Goal: Register for event/course: Register for event/course

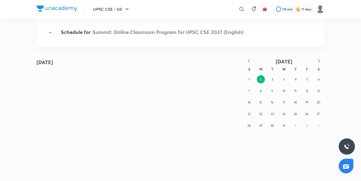
click at [249, 62] on icon "button" at bounding box center [248, 61] width 5 height 5
click at [250, 62] on icon "button" at bounding box center [248, 61] width 5 height 5
click at [315, 114] on button "27" at bounding box center [318, 114] width 8 height 8
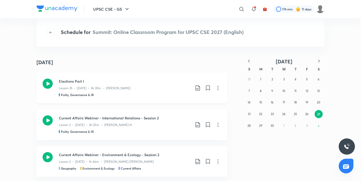
click at [198, 87] on icon at bounding box center [197, 87] width 4 height 5
click at [305, 114] on div at bounding box center [180, 90] width 361 height 181
click at [305, 114] on abbr "26" at bounding box center [306, 114] width 3 height 4
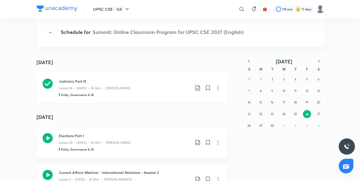
click at [198, 91] on icon at bounding box center [198, 88] width 6 height 6
click at [162, 115] on p "With annotation" at bounding box center [159, 115] width 26 height 5
click at [51, 33] on icon "button" at bounding box center [51, 32] width 4 height 4
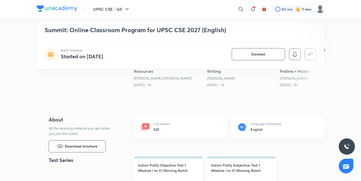
scroll to position [143, 0]
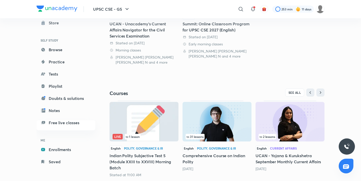
scroll to position [128, 0]
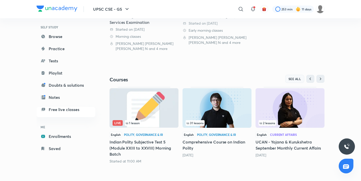
click at [294, 77] on span "SEE ALL" at bounding box center [294, 79] width 13 height 4
click at [294, 80] on span "SEE ALL" at bounding box center [294, 79] width 13 height 4
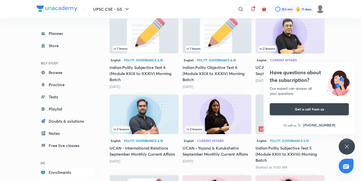
scroll to position [396, 0]
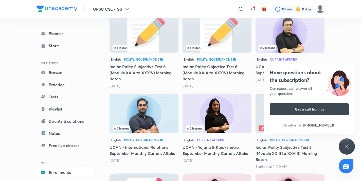
click at [349, 143] on div "Have questions about the subscription? Our expert can answer all your questions…" at bounding box center [347, 146] width 16 height 16
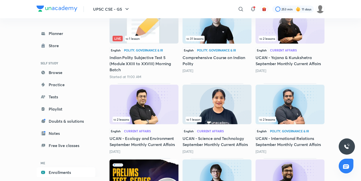
scroll to position [0, 0]
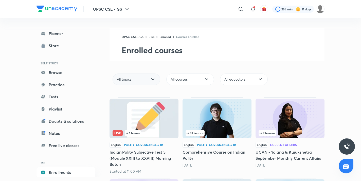
click at [153, 78] on icon at bounding box center [153, 79] width 6 height 6
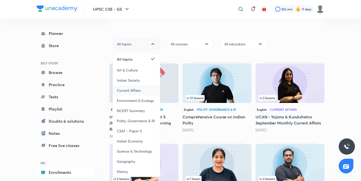
scroll to position [45, 0]
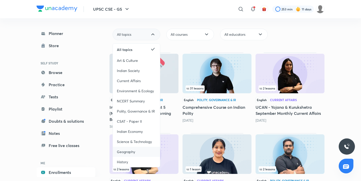
click at [127, 149] on span "Geography" at bounding box center [126, 151] width 18 height 5
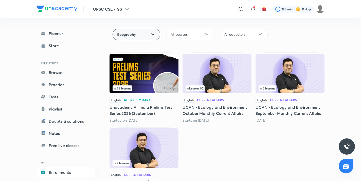
click at [133, 37] on div "Geography" at bounding box center [137, 35] width 48 height 12
click at [221, 141] on div "35 lessons English NCERT Summary Unacademy All India Prelims Test Series 2026 (…" at bounding box center [216, 124] width 215 height 145
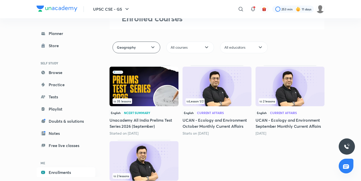
scroll to position [28, 0]
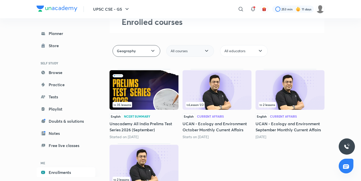
click at [191, 50] on div "All courses" at bounding box center [190, 51] width 48 height 12
click at [193, 60] on span "Ongoing courses" at bounding box center [184, 58] width 27 height 5
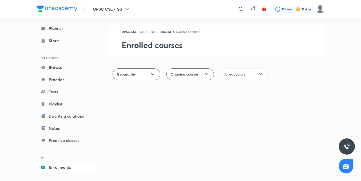
scroll to position [5, 0]
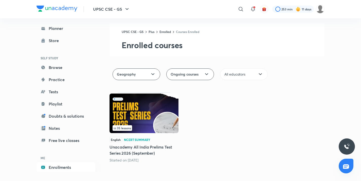
click at [214, 113] on div "35 lessons English NCERT Summary Unacademy All India Prelims Test Series 2026 (…" at bounding box center [216, 127] width 215 height 70
click at [201, 71] on div "Ongoing courses" at bounding box center [190, 74] width 48 height 12
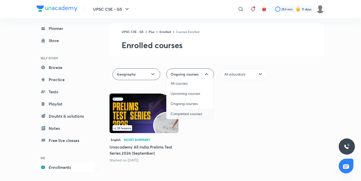
click at [189, 114] on span "Completed courses" at bounding box center [186, 113] width 31 height 5
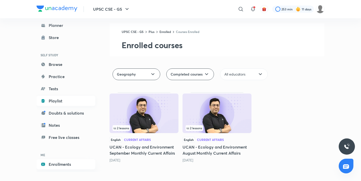
scroll to position [0, 0]
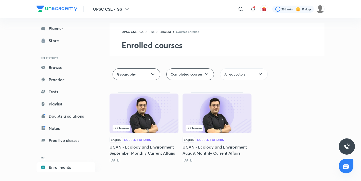
click at [161, 137] on div "English Current Affairs" at bounding box center [143, 140] width 69 height 6
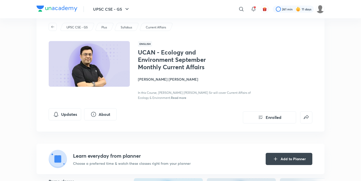
scroll to position [17, 0]
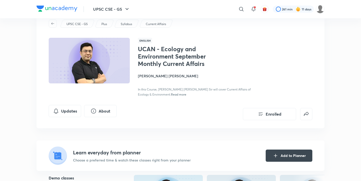
click at [149, 77] on h4 "Mukesh Kumar Jha" at bounding box center [195, 75] width 114 height 5
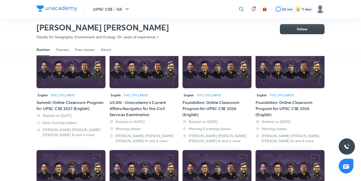
scroll to position [133, 0]
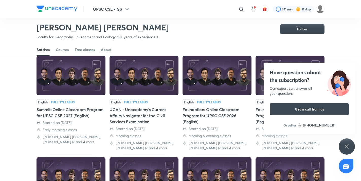
click at [346, 147] on icon at bounding box center [347, 146] width 6 height 6
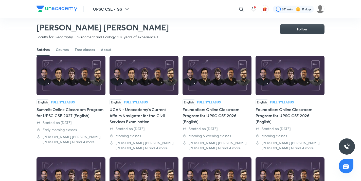
click at [299, 99] on div "English Full Syllabus Foundation: Online Classroom Program for UPSC CSE 2026 (E…" at bounding box center [289, 101] width 69 height 97
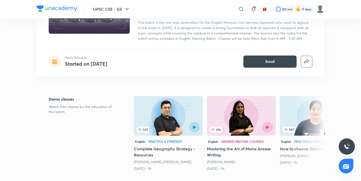
scroll to position [65, 0]
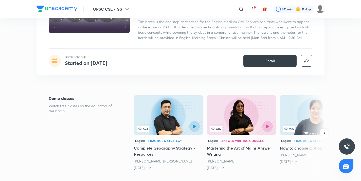
click at [267, 58] on span "Enroll" at bounding box center [269, 60] width 9 height 5
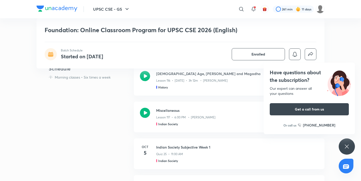
scroll to position [832, 0]
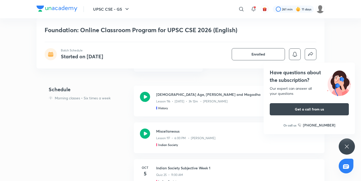
click at [349, 144] on icon at bounding box center [347, 146] width 6 height 6
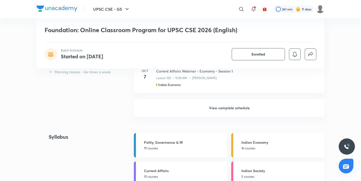
scroll to position [1034, 0]
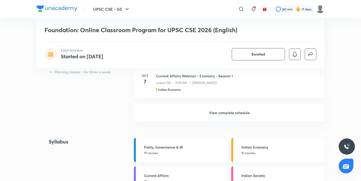
click at [224, 113] on h6 "View complete schedule" at bounding box center [229, 113] width 191 height 18
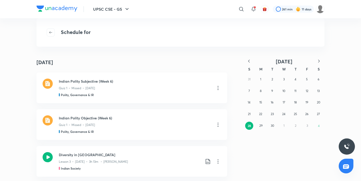
click at [248, 60] on icon "button" at bounding box center [248, 61] width 5 height 5
click at [250, 62] on icon "button" at bounding box center [248, 61] width 5 height 5
click at [296, 93] on abbr "10" at bounding box center [295, 91] width 3 height 4
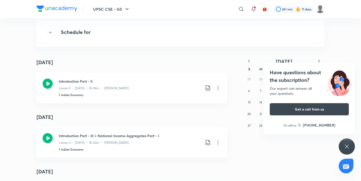
click at [347, 147] on icon at bounding box center [347, 146] width 6 height 6
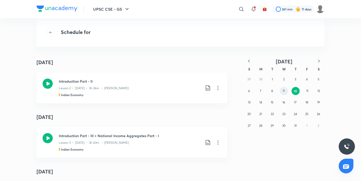
click at [285, 91] on button "9" at bounding box center [284, 91] width 8 height 8
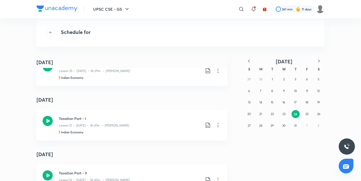
scroll to position [3219, 0]
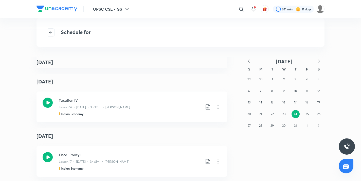
click at [317, 62] on icon "button" at bounding box center [318, 61] width 5 height 5
click at [310, 81] on button "1" at bounding box center [307, 79] width 8 height 8
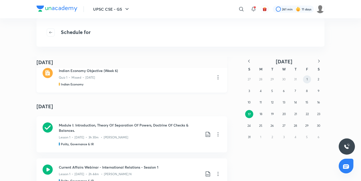
scroll to position [5416, 0]
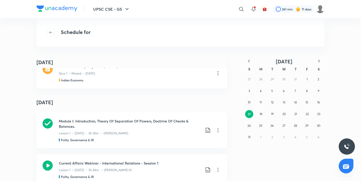
click at [249, 62] on icon "button" at bounding box center [249, 61] width 2 height 3
click at [286, 89] on button "9" at bounding box center [284, 91] width 8 height 8
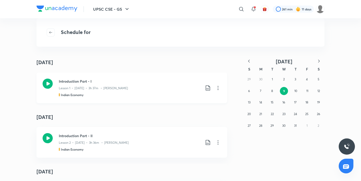
click at [50, 84] on icon at bounding box center [48, 84] width 10 height 10
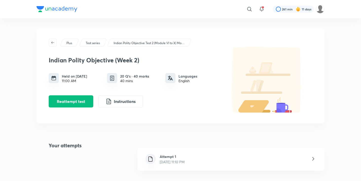
click at [41, 7] on img at bounding box center [56, 9] width 41 height 6
click at [322, 13] on div "​ 261 min 11 days" at bounding box center [242, 9] width 163 height 12
click at [321, 10] on img at bounding box center [320, 9] width 9 height 9
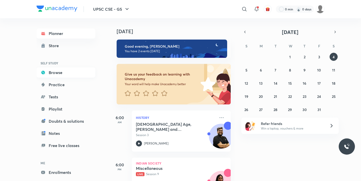
scroll to position [23, 0]
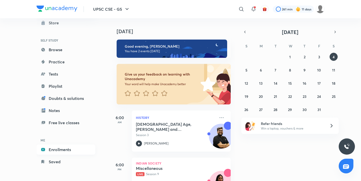
click at [59, 149] on link "Enrollments" at bounding box center [65, 149] width 59 height 10
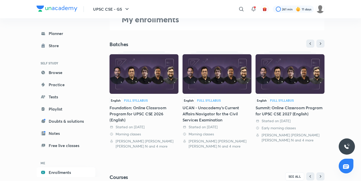
scroll to position [31, 0]
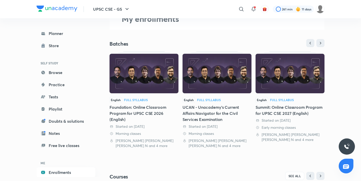
click at [156, 109] on div "Foundation: Online Classroom Program for UPSC CSE 2026 (English)" at bounding box center [143, 113] width 69 height 18
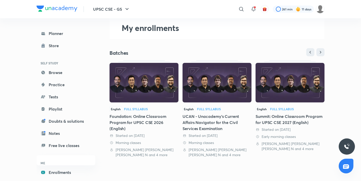
click at [300, 91] on img at bounding box center [289, 83] width 69 height 40
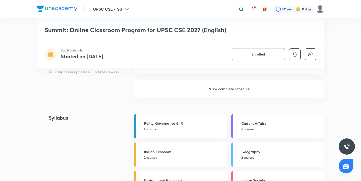
scroll to position [729, 0]
click at [204, 89] on h6 "View complete schedule" at bounding box center [229, 88] width 191 height 18
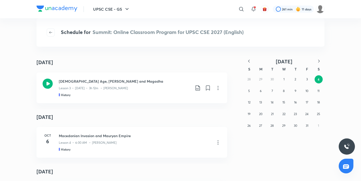
click at [250, 60] on icon "button" at bounding box center [248, 61] width 5 height 5
click at [318, 112] on abbr "27" at bounding box center [318, 114] width 3 height 4
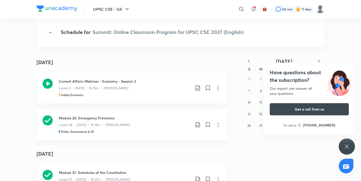
click at [352, 148] on div "Have questions about the subscription? Our expert can answer all your questions…" at bounding box center [347, 146] width 16 height 16
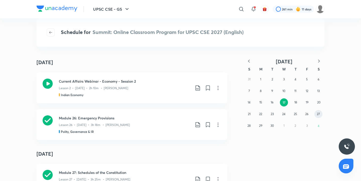
click at [319, 113] on abbr "27" at bounding box center [318, 114] width 3 height 4
click at [35, 107] on div "September 17 September 17 Current Affairs Webinar - Economy - Session 2 Lesson …" at bounding box center [180, 119] width 361 height 124
click at [319, 112] on abbr "27" at bounding box center [318, 114] width 3 height 4
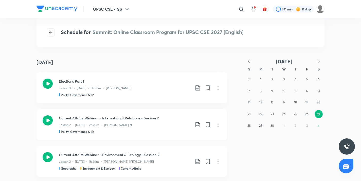
scroll to position [7, 0]
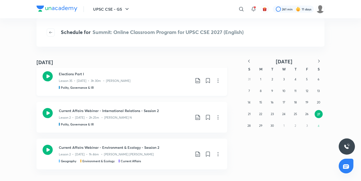
click at [49, 73] on icon at bounding box center [48, 76] width 10 height 10
